Goal: Information Seeking & Learning: Learn about a topic

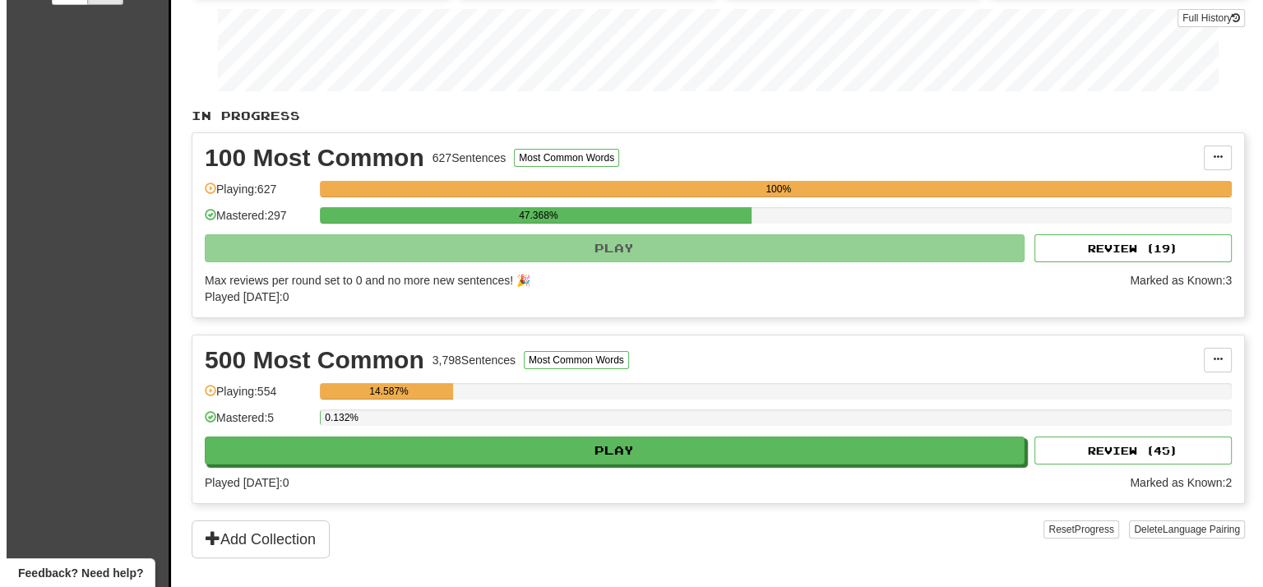
scroll to position [411, 0]
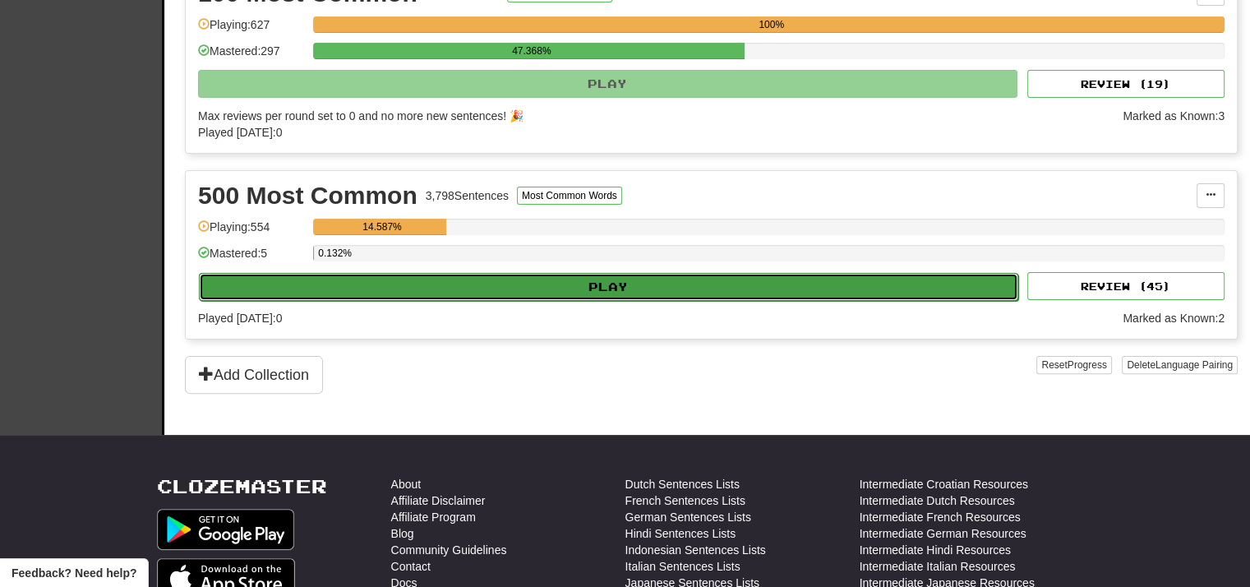
click at [510, 298] on button "Play" at bounding box center [609, 287] width 820 height 28
select select "**"
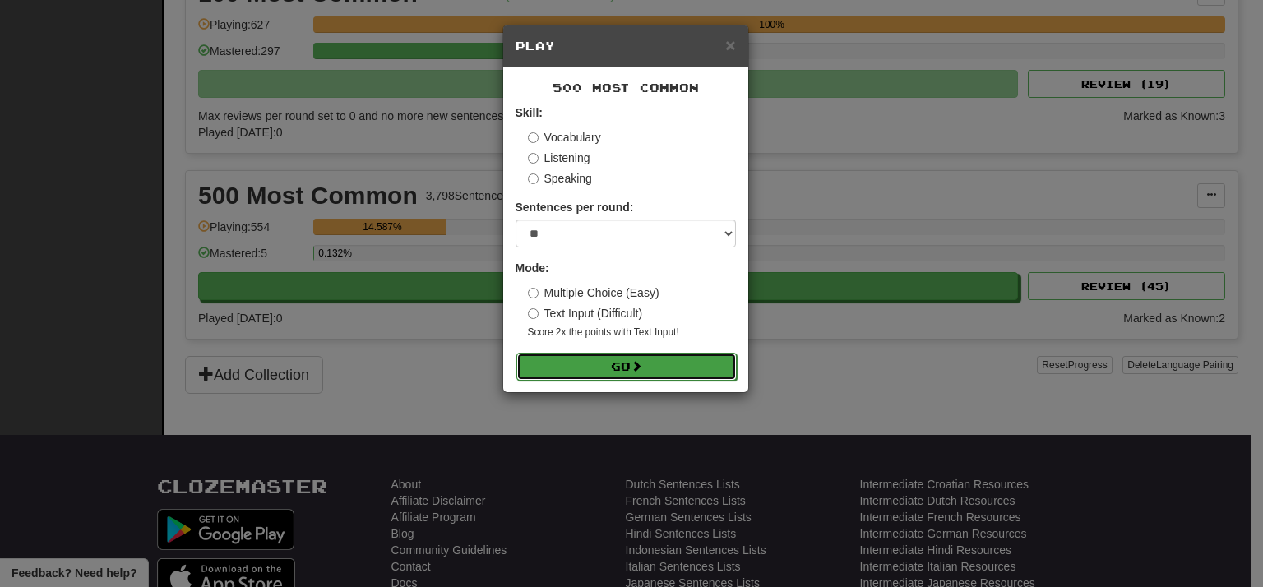
click at [580, 369] on button "Go" at bounding box center [626, 367] width 220 height 28
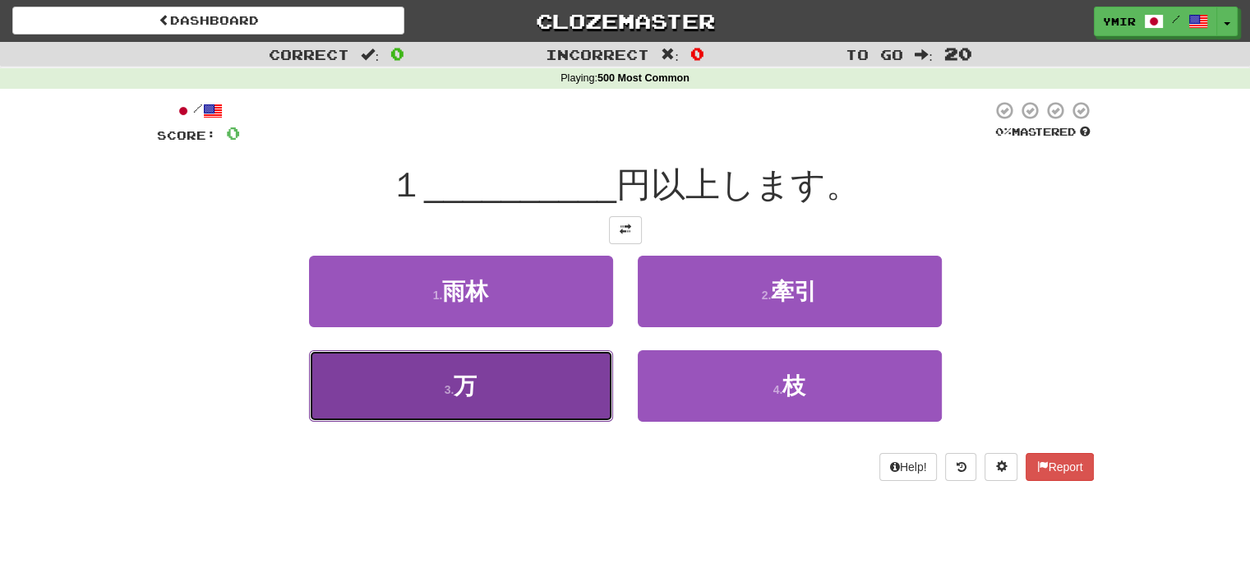
click at [584, 379] on button "3 . 万" at bounding box center [461, 386] width 304 height 72
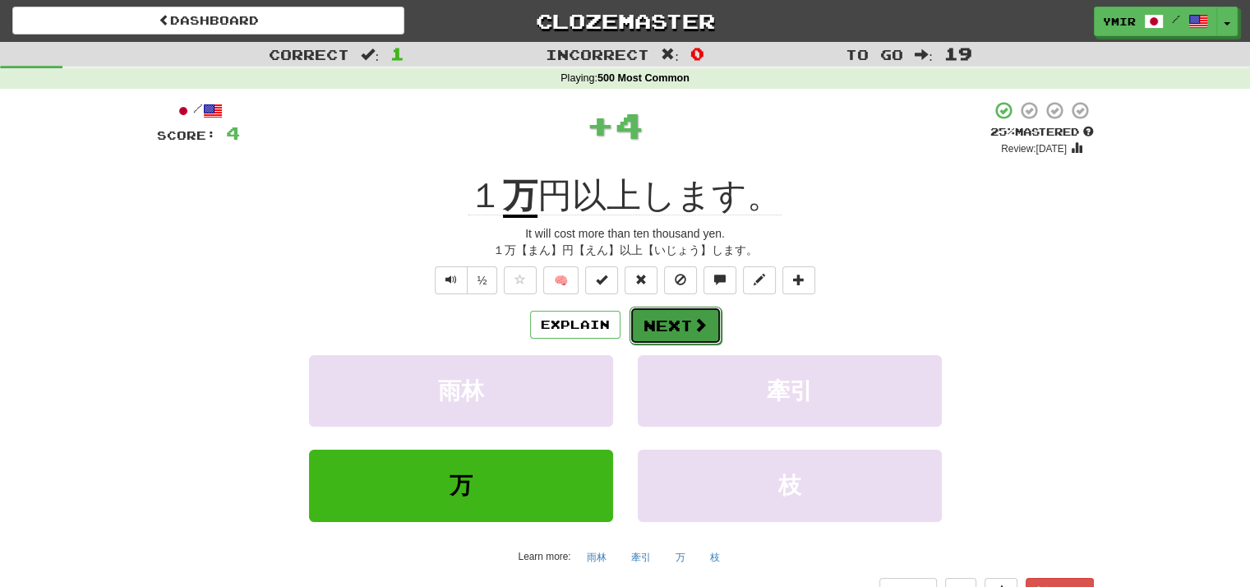
click at [667, 336] on button "Next" at bounding box center [676, 326] width 92 height 38
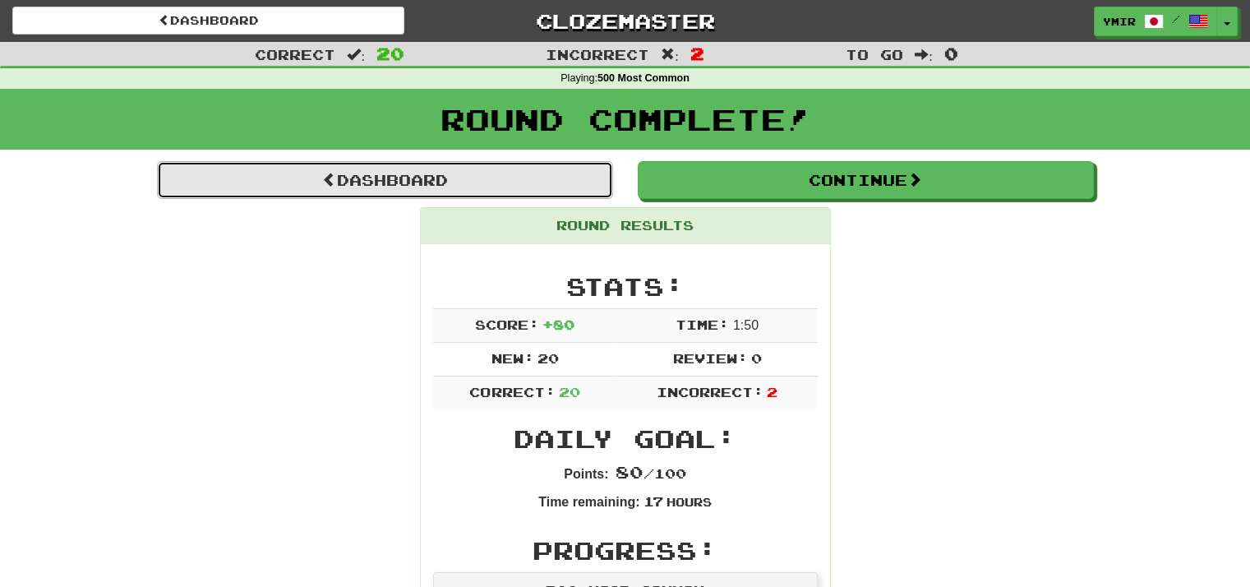
click at [414, 196] on link "Dashboard" at bounding box center [385, 180] width 456 height 38
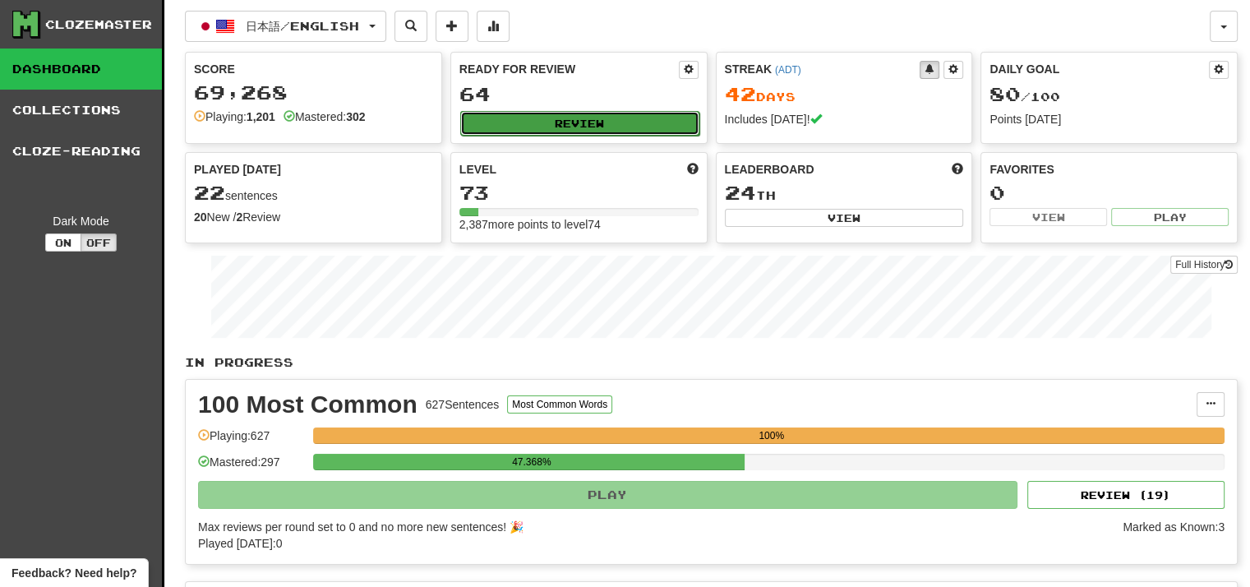
click at [527, 122] on button "Review" at bounding box center [579, 123] width 239 height 25
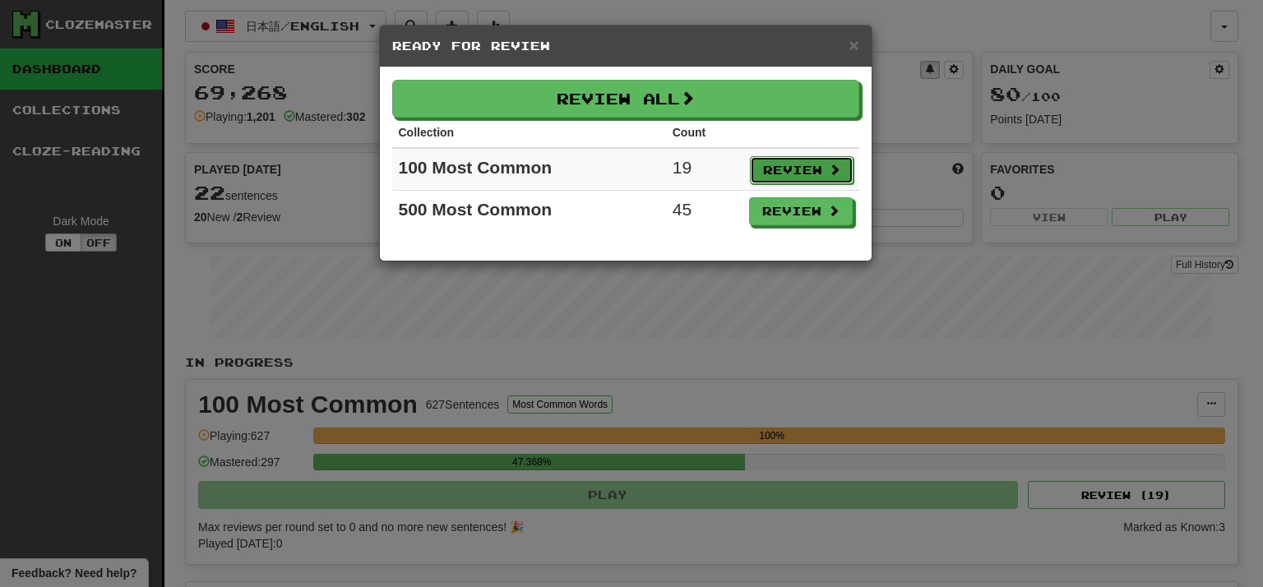
click at [788, 167] on button "Review" at bounding box center [802, 170] width 104 height 28
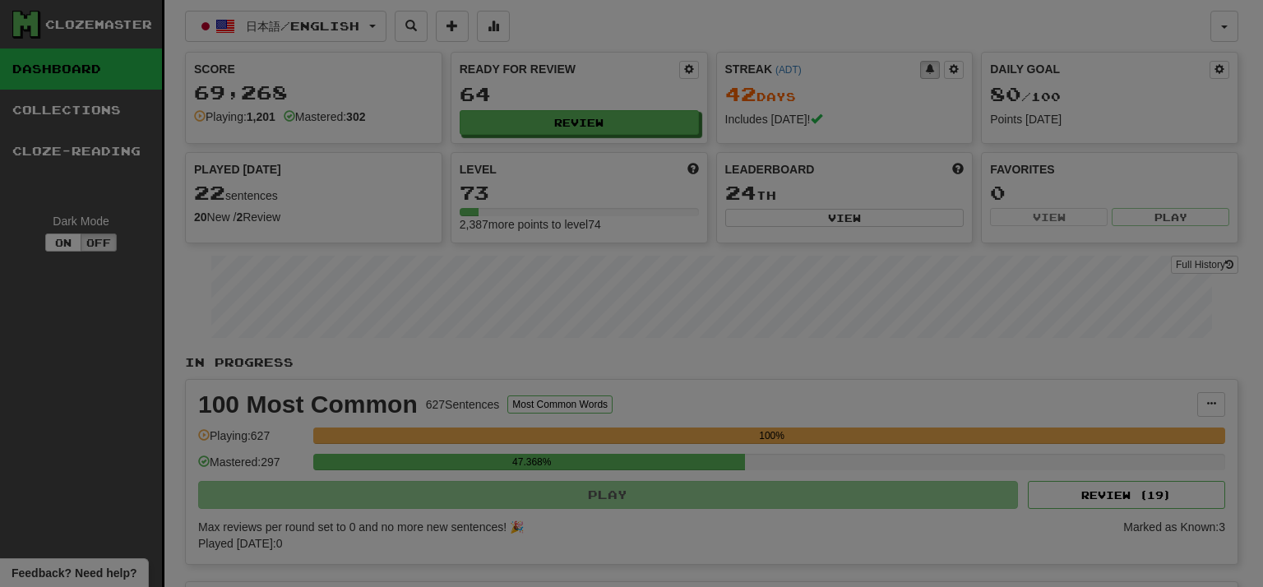
select select "**"
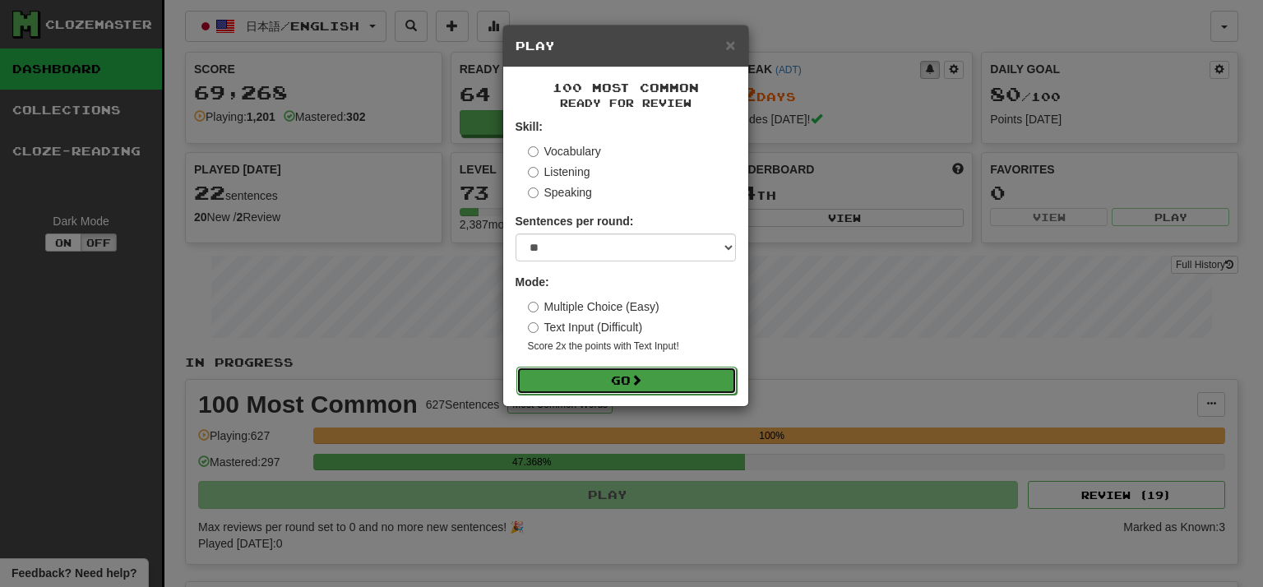
click at [598, 386] on button "Go" at bounding box center [626, 381] width 220 height 28
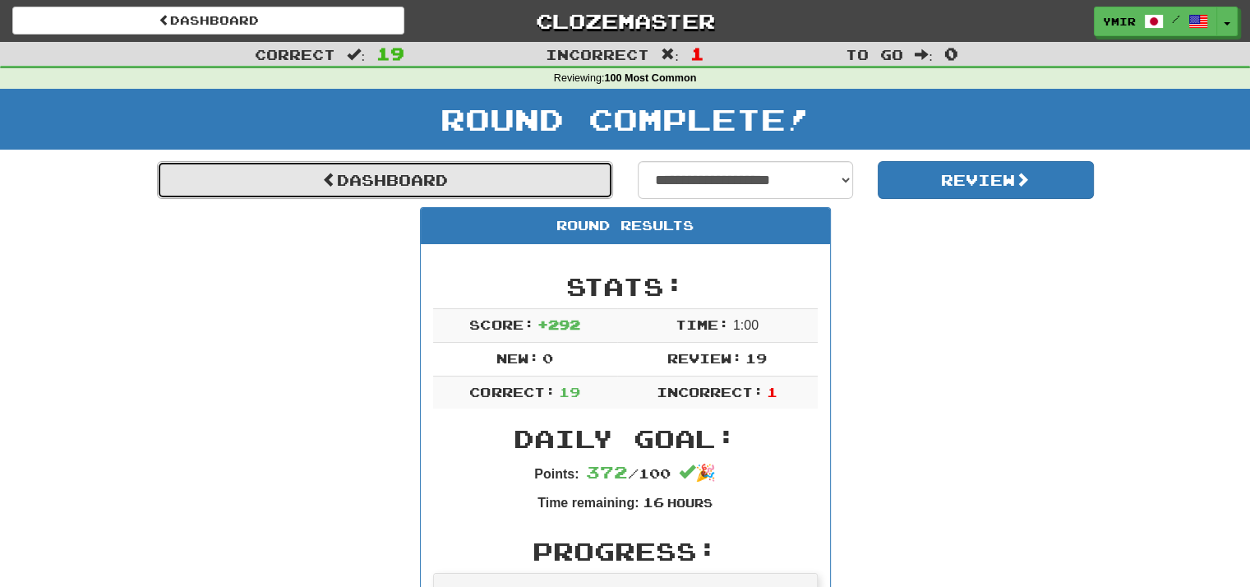
click at [581, 192] on link "Dashboard" at bounding box center [385, 180] width 456 height 38
